Goal: Task Accomplishment & Management: Manage account settings

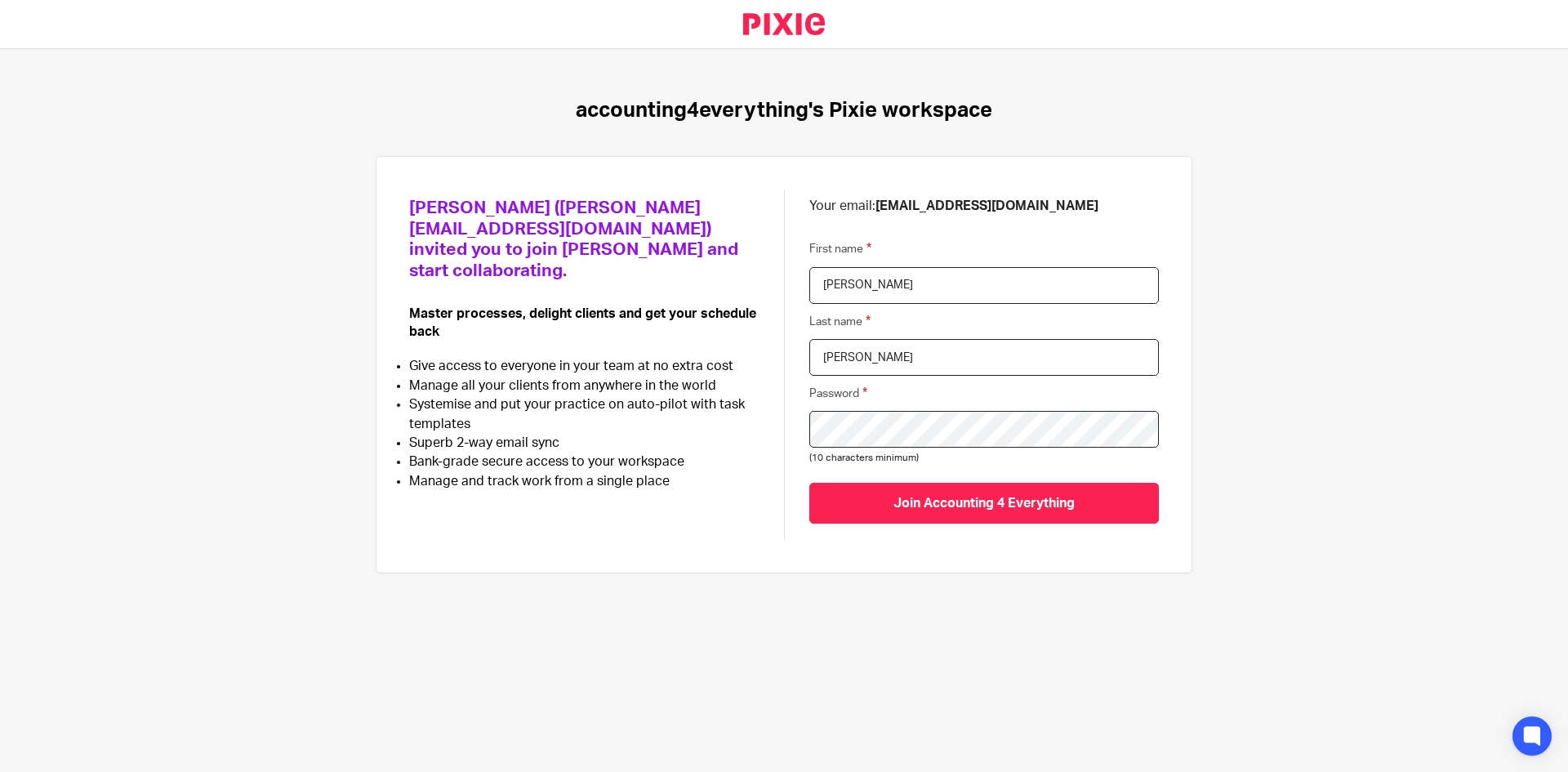
click at [889, 482] on div "Join Accounting 4 Everything" at bounding box center [984, 502] width 350 height 72
click at [879, 488] on input "Join Accounting 4 Everything" at bounding box center [984, 503] width 350 height 40
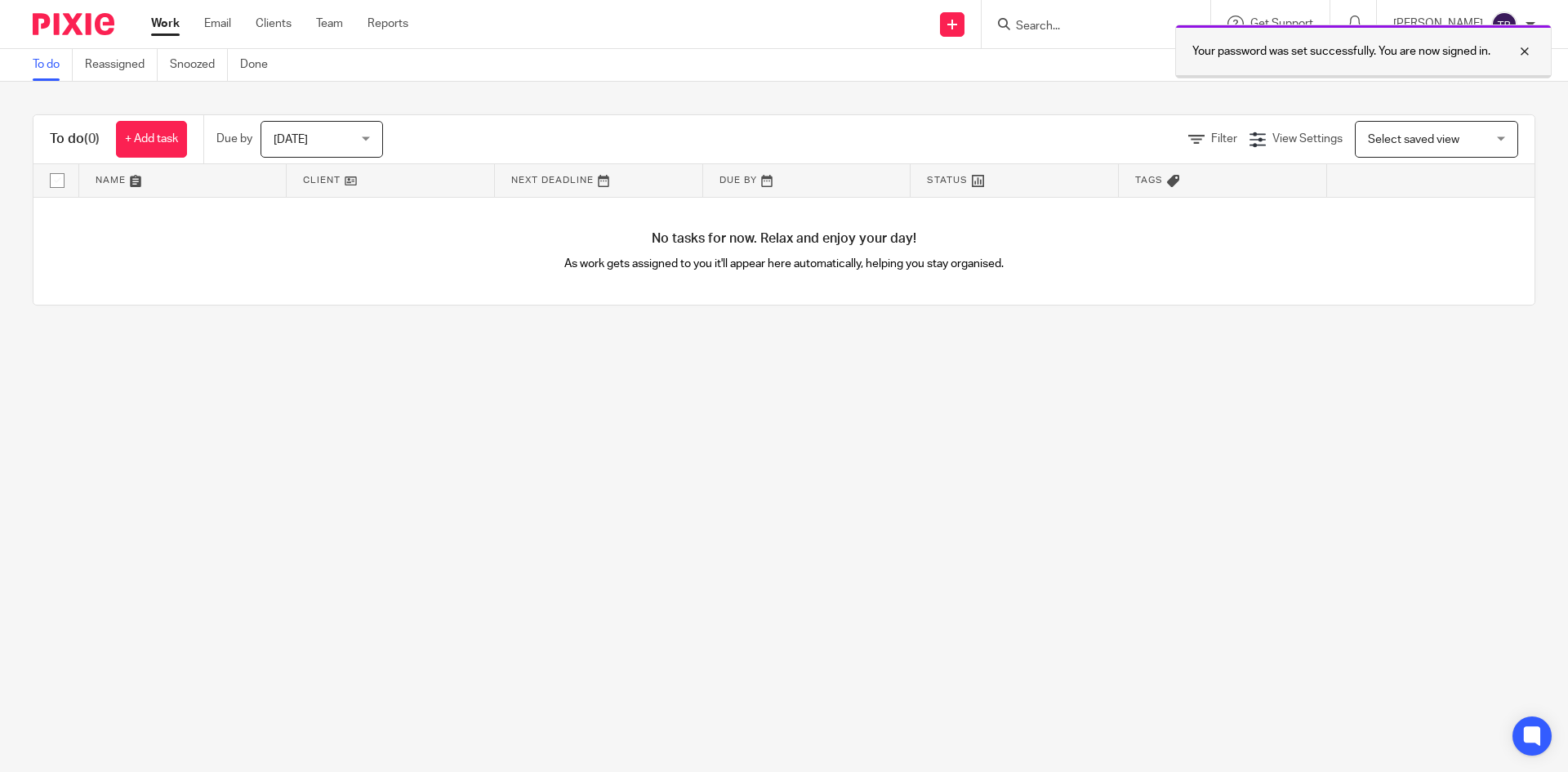
click at [1448, 62] on div "Your password was set successfully. You are now signed in." at bounding box center [1363, 51] width 376 height 54
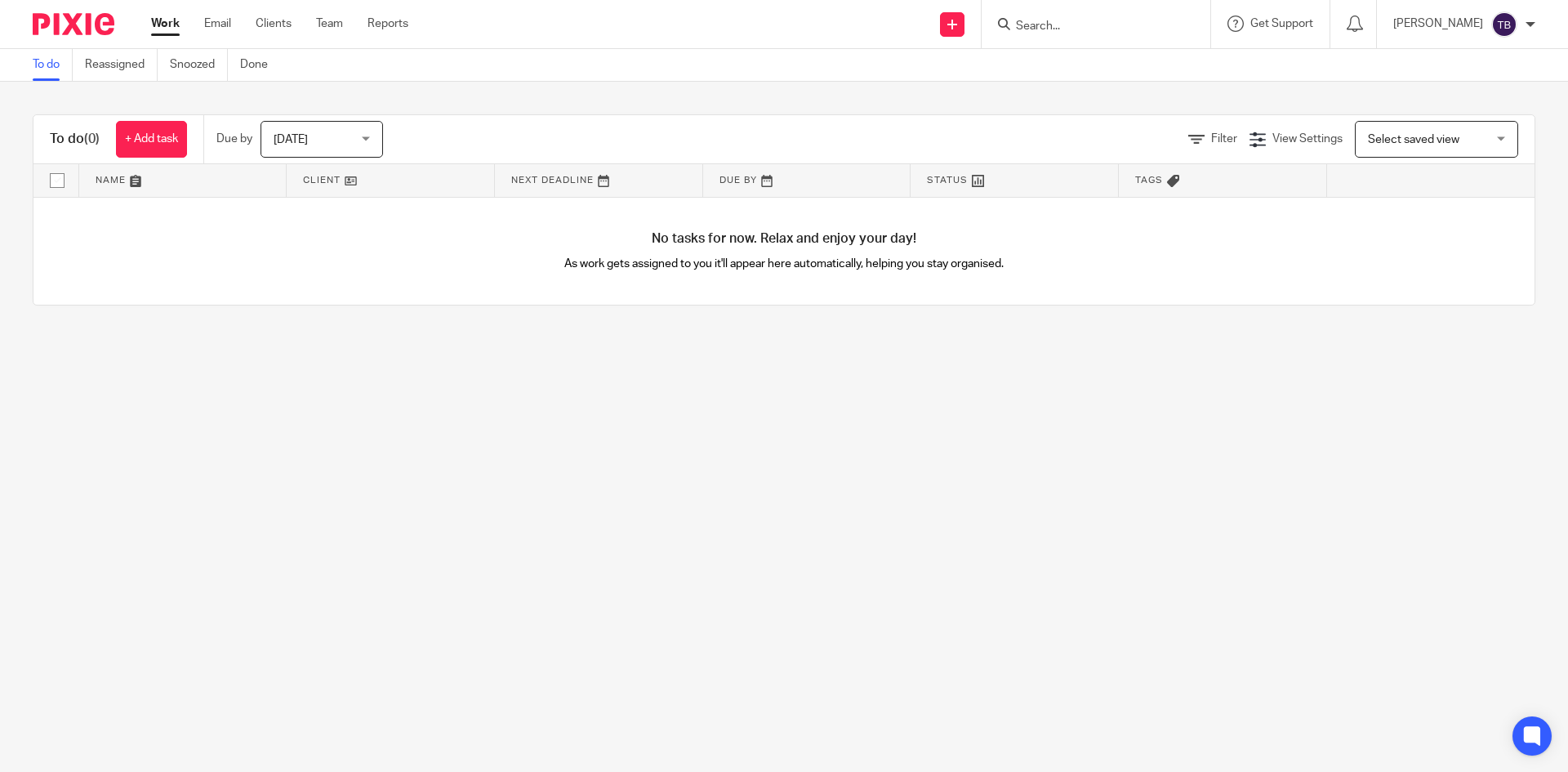
click at [1517, 32] on div "[PERSON_NAME]" at bounding box center [1464, 24] width 142 height 26
click at [1350, 95] on div "To do (0) + Add task Due by Today Today Today Tomorrow This week Next week This…" at bounding box center [784, 210] width 1568 height 257
click at [325, 32] on link "Team" at bounding box center [330, 24] width 27 height 17
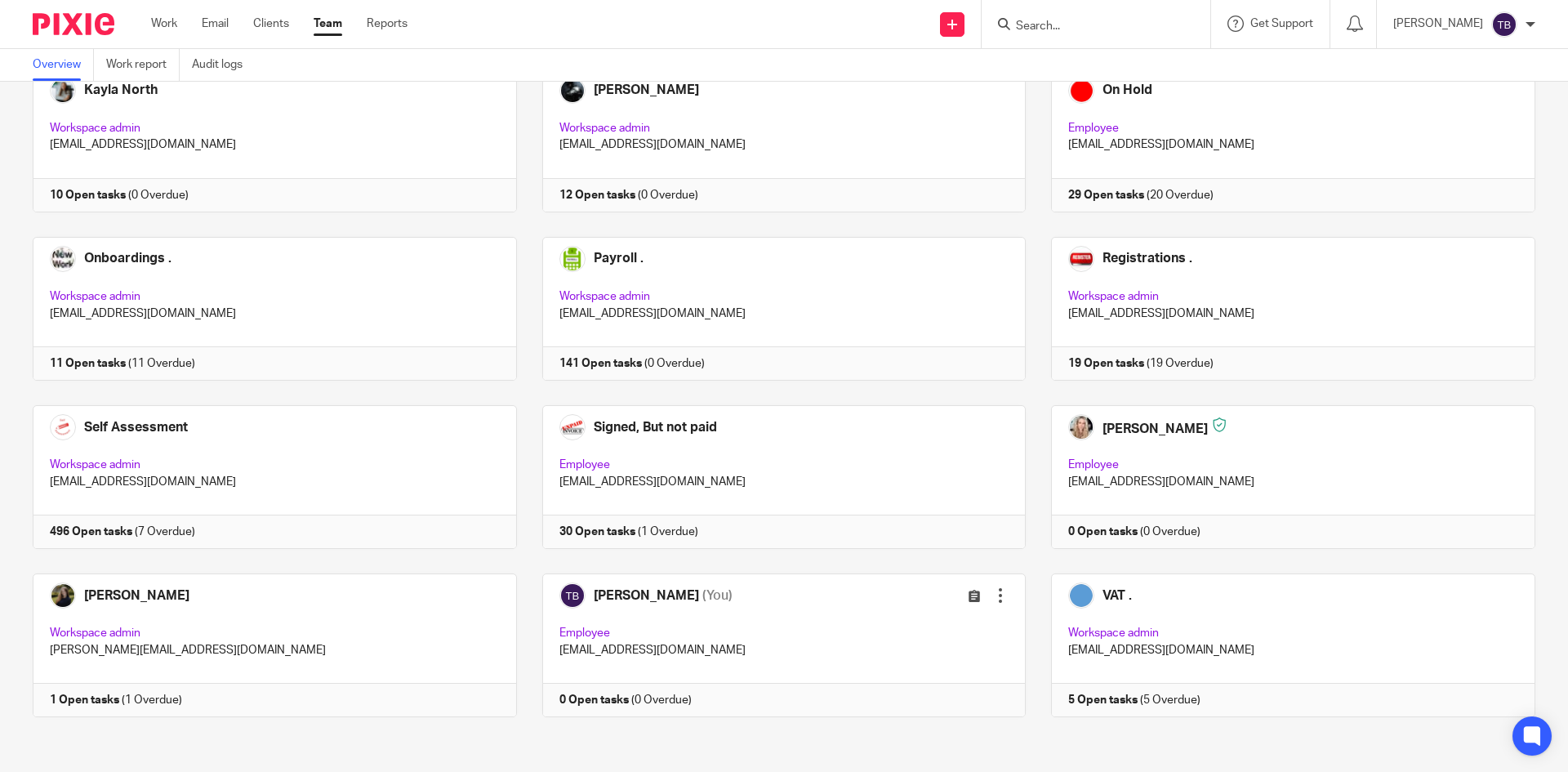
scroll to position [783, 0]
drag, startPoint x: 979, startPoint y: 471, endPoint x: 988, endPoint y: 396, distance: 75.5
click at [992, 393] on div "Admin Team Workspace admin [EMAIL_ADDRESS][DOMAIN_NAME] 1267 Open tasks (1266 O…" at bounding box center [771, 66] width 1528 height 1347
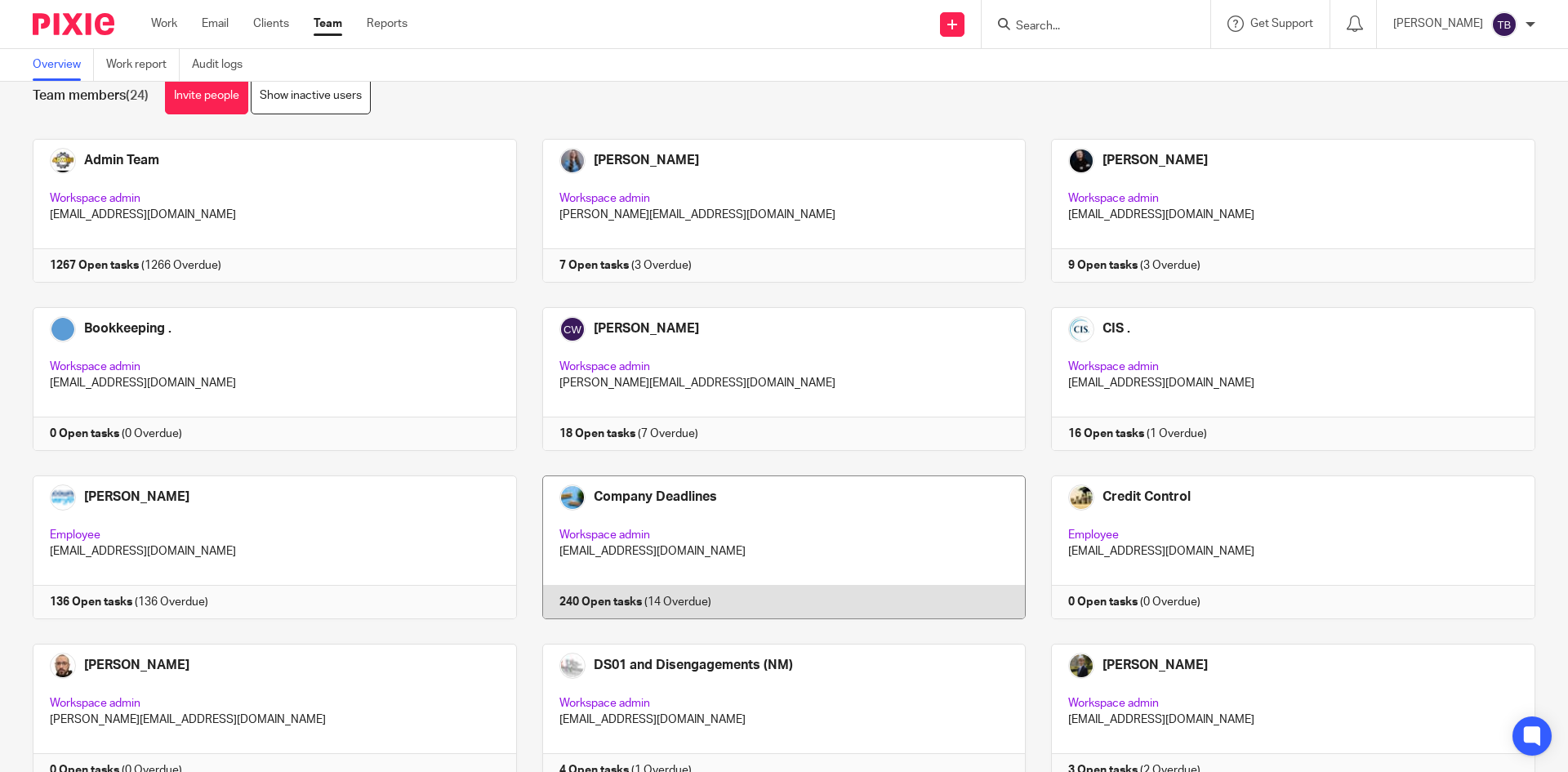
scroll to position [0, 0]
